Goal: Communication & Community: Ask a question

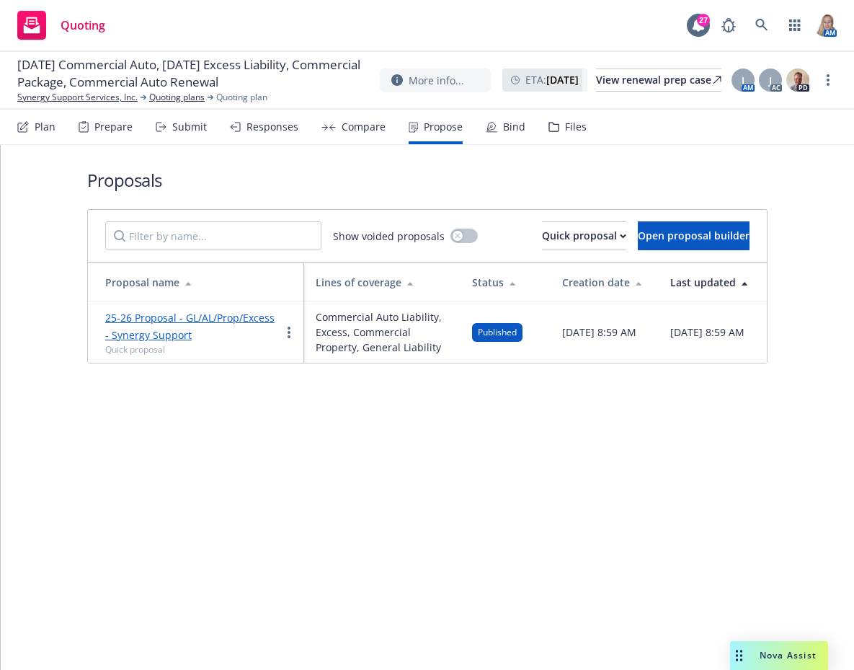
click at [92, 521] on div "Proposals Show voided proposals Quick proposal Open proposal builder Proposal n…" at bounding box center [427, 407] width 853 height 525
click at [778, 658] on span "Nova Assist" at bounding box center [788, 655] width 57 height 12
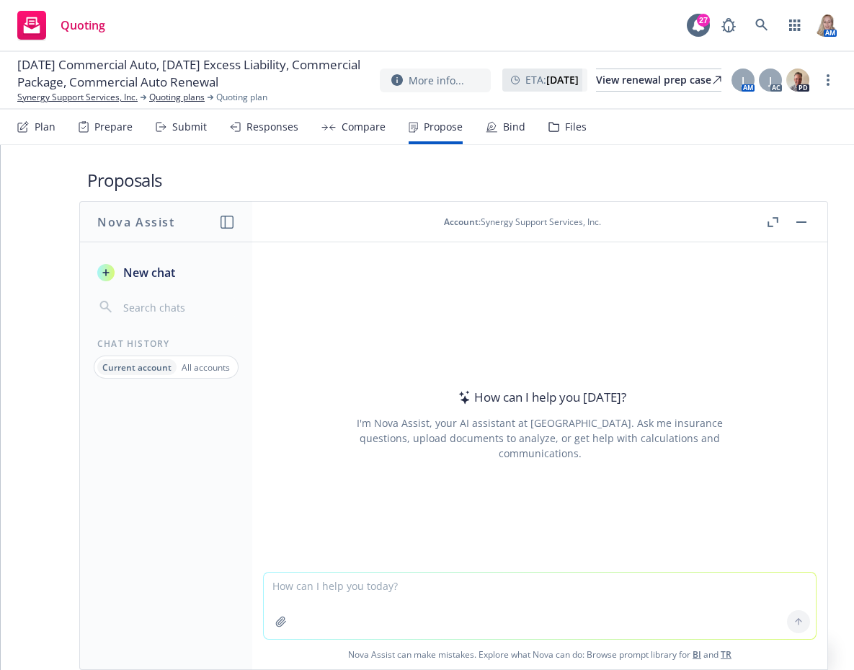
click at [377, 594] on textarea at bounding box center [540, 605] width 552 height 66
type textarea "What is [PERSON_NAME] masonry construction?"
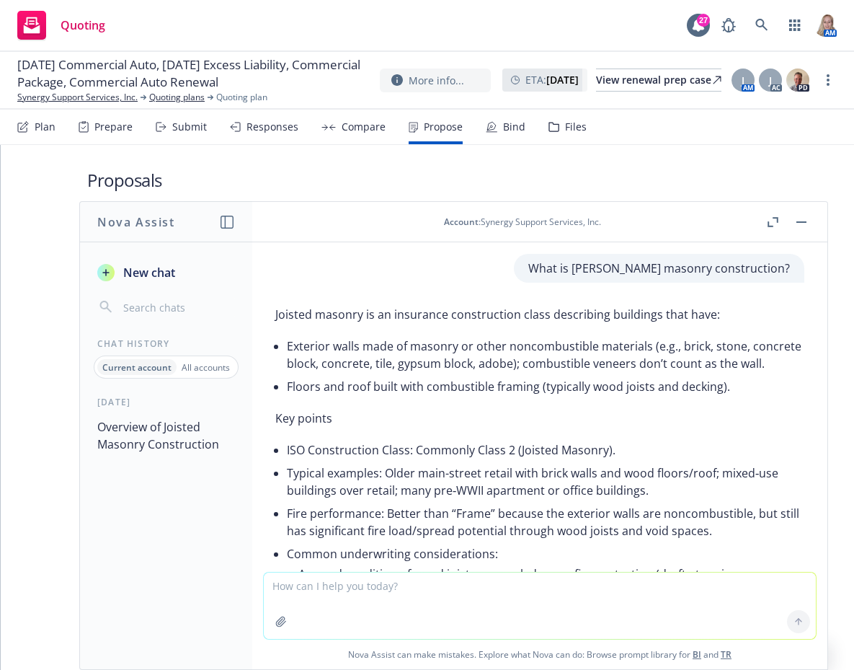
click at [426, 577] on textarea at bounding box center [540, 605] width 552 height 66
type textarea "What is TPO Roofing?"
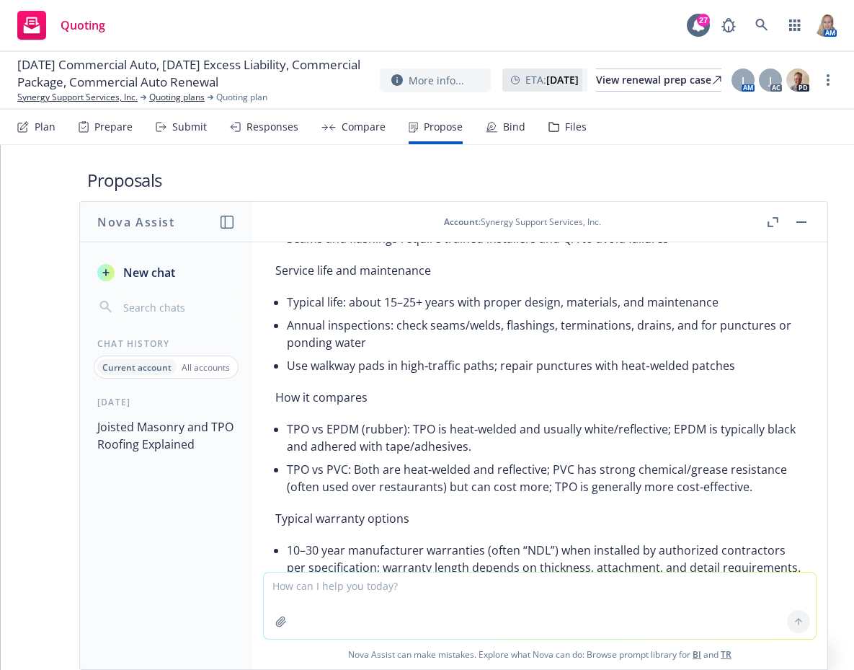
scroll to position [1516, 0]
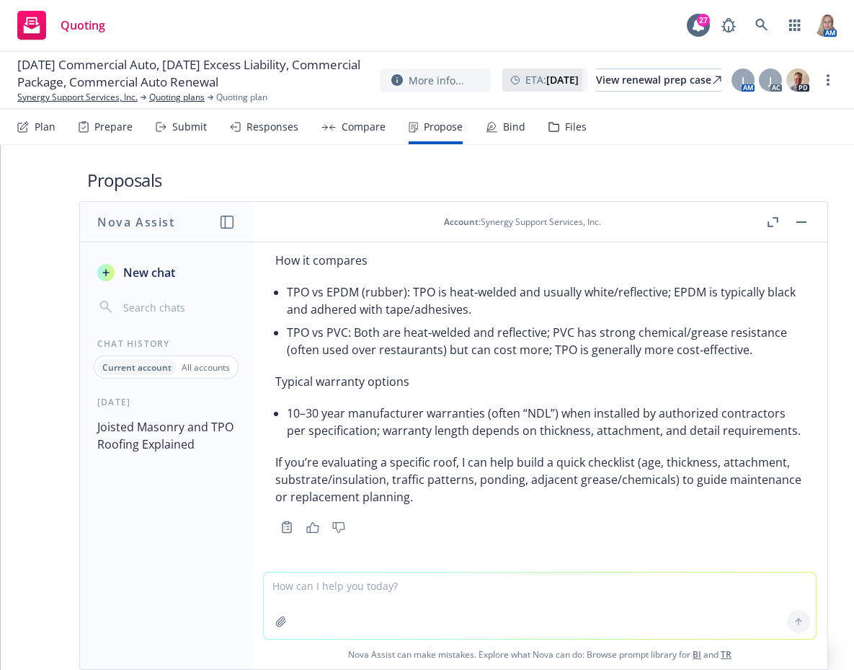
click at [396, 590] on textarea at bounding box center [540, 605] width 552 height 66
type textarea "Is TPO Roofing made of wood?"
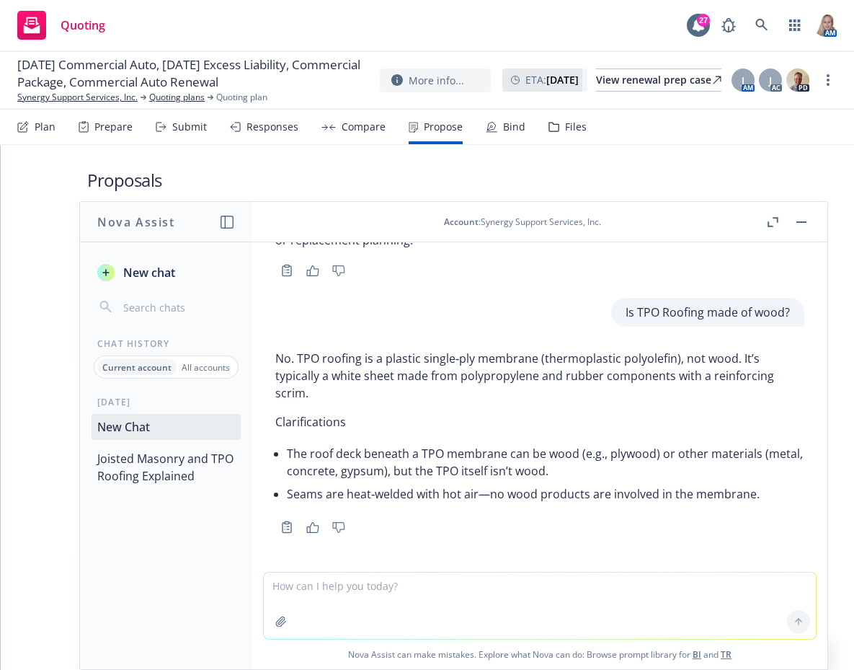
scroll to position [1773, 0]
